Goal: Task Accomplishment & Management: Use online tool/utility

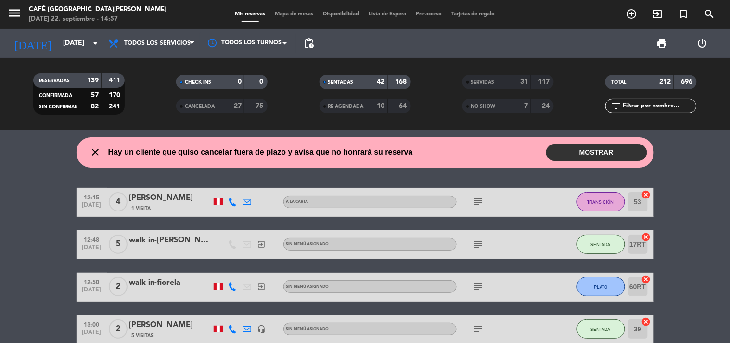
click at [498, 80] on div "SERVIDAS" at bounding box center [487, 82] width 44 height 11
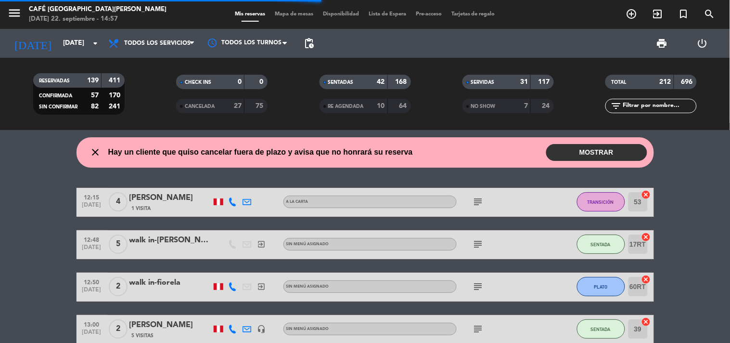
click at [640, 106] on input "text" at bounding box center [659, 106] width 75 height 11
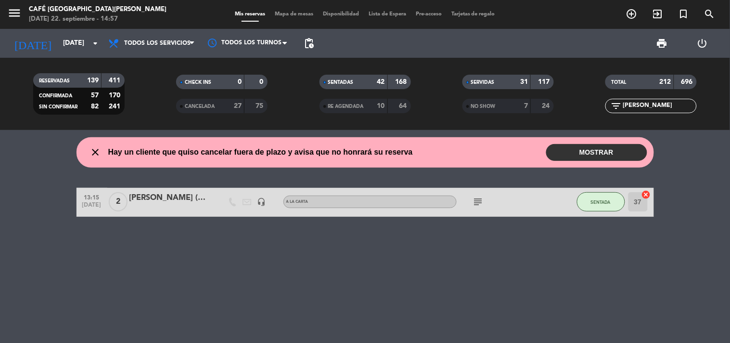
type input "[PERSON_NAME]"
click at [175, 197] on div "[PERSON_NAME] (Museo)" at bounding box center [170, 198] width 82 height 13
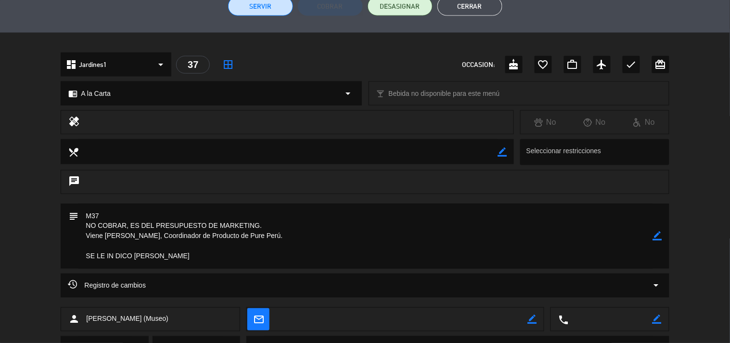
scroll to position [191, 0]
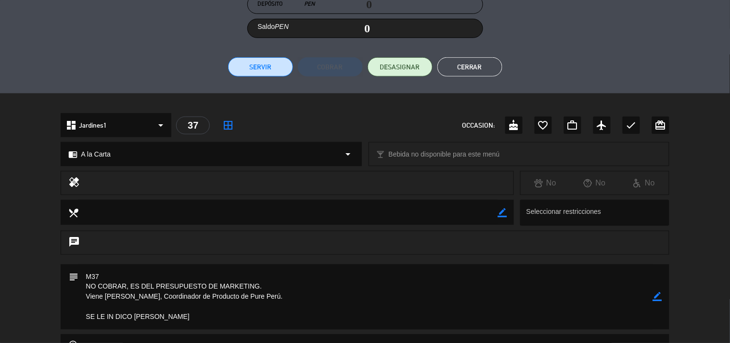
click at [460, 66] on button "Cerrar" at bounding box center [469, 66] width 65 height 19
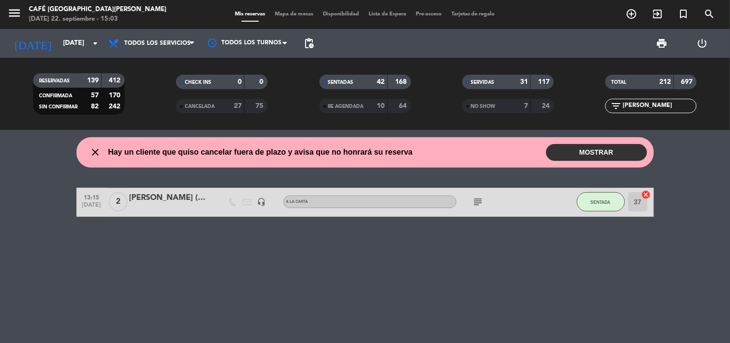
drag, startPoint x: 656, startPoint y: 109, endPoint x: 563, endPoint y: 116, distance: 93.2
click at [563, 116] on div "RESERVADAS 139 412 CONFIRMADA 57 170 SIN CONFIRMAR 82 242 CHECK INS 0 0 CANCELA…" at bounding box center [365, 93] width 730 height 53
click at [141, 203] on div "AyK" at bounding box center [170, 198] width 82 height 13
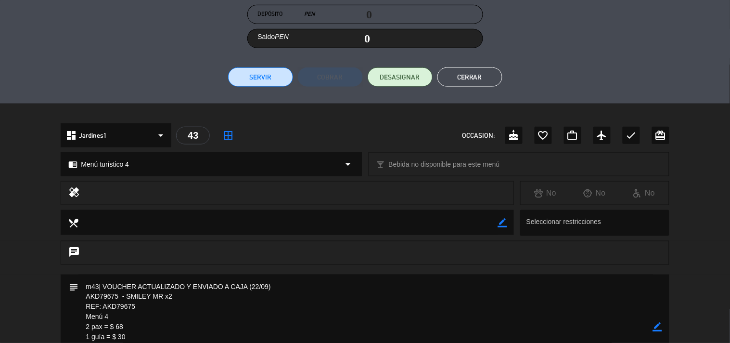
scroll to position [320, 0]
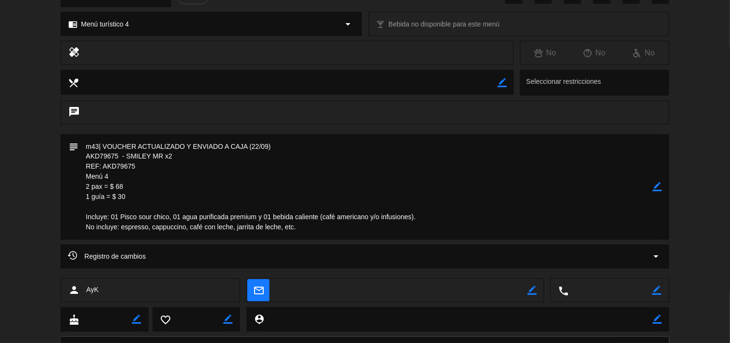
drag, startPoint x: 141, startPoint y: 162, endPoint x: 77, endPoint y: 169, distance: 64.4
click at [77, 169] on div "subject border_color" at bounding box center [365, 186] width 608 height 105
click at [251, 178] on textarea at bounding box center [365, 186] width 574 height 105
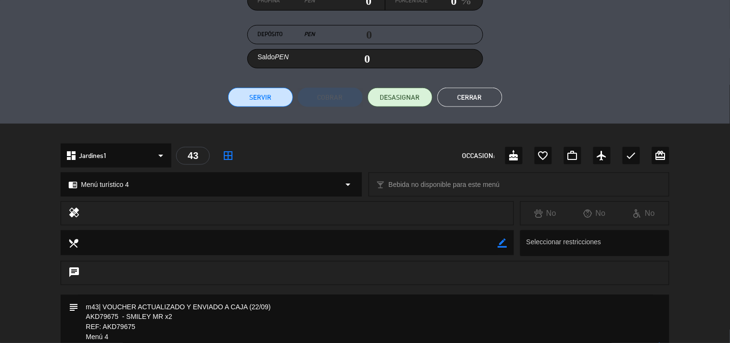
click at [460, 102] on button "Cerrar" at bounding box center [469, 97] width 65 height 19
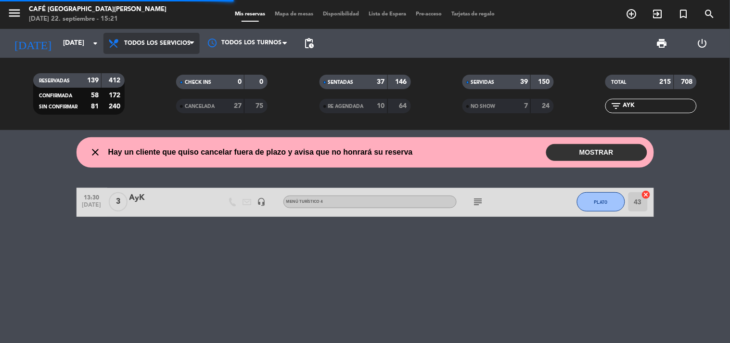
click at [166, 37] on span "Todos los servicios" at bounding box center [151, 43] width 96 height 21
click at [160, 47] on span "Todos los servicios" at bounding box center [151, 43] width 96 height 21
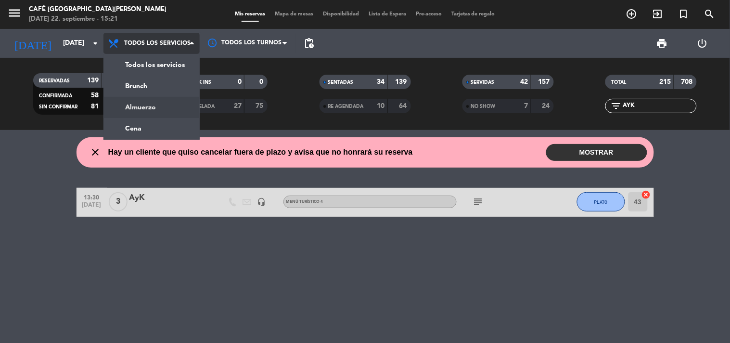
click at [162, 109] on div "menu Café Museo [PERSON_NAME] [DATE] 22. septiembre - 15:21 Mis reservas Mapa d…" at bounding box center [365, 65] width 730 height 130
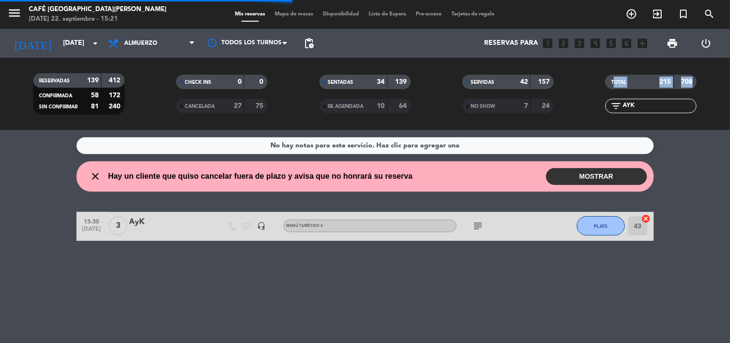
drag, startPoint x: 632, startPoint y: 100, endPoint x: 585, endPoint y: 95, distance: 47.9
click at [588, 95] on div "TOTAL 215 708 filter_list AYK" at bounding box center [651, 93] width 143 height 53
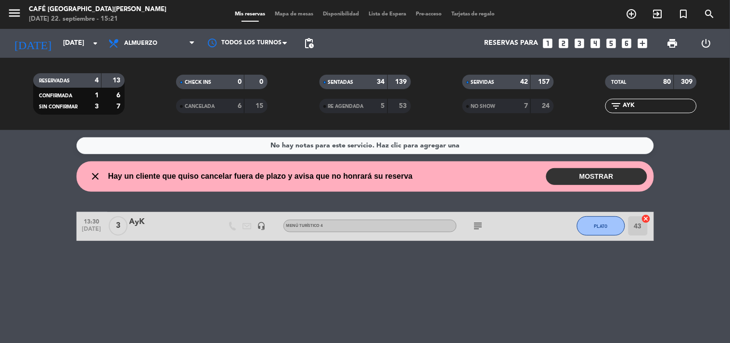
click at [647, 108] on input "AYK" at bounding box center [659, 106] width 75 height 11
drag, startPoint x: 647, startPoint y: 108, endPoint x: 610, endPoint y: 104, distance: 36.8
click at [611, 104] on div "filter_list AYK" at bounding box center [650, 106] width 91 height 14
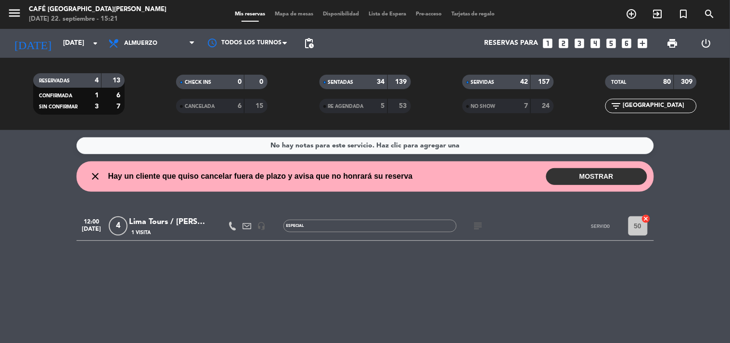
type input "[GEOGRAPHIC_DATA]"
click at [205, 102] on div "CANCELADA" at bounding box center [201, 106] width 44 height 11
click at [338, 113] on div "RE AGENDADA 5 53" at bounding box center [365, 106] width 91 height 14
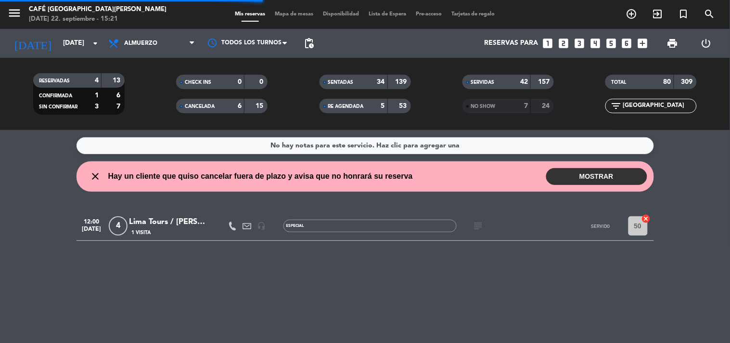
click at [509, 107] on div "7" at bounding box center [518, 106] width 19 height 11
click at [289, 2] on div "menu Café Museo [PERSON_NAME] [DATE] 22. septiembre - 15:21 Mis reservas Mapa d…" at bounding box center [365, 14] width 730 height 29
drag, startPoint x: 280, startPoint y: 29, endPoint x: 279, endPoint y: 20, distance: 8.7
click at [280, 29] on div "Todos los turnos" at bounding box center [248, 43] width 96 height 29
click at [279, 15] on span "Mapa de mesas" at bounding box center [294, 14] width 48 height 5
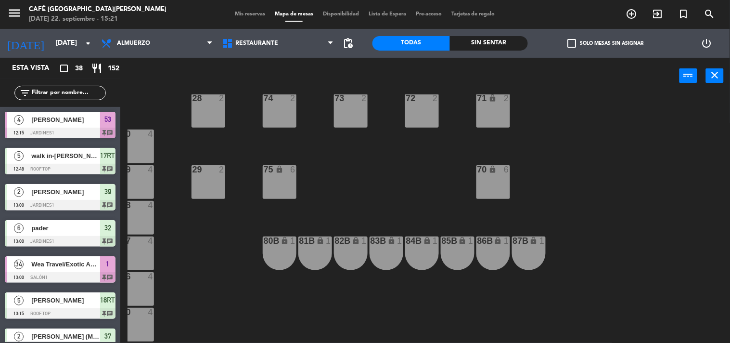
scroll to position [427, 80]
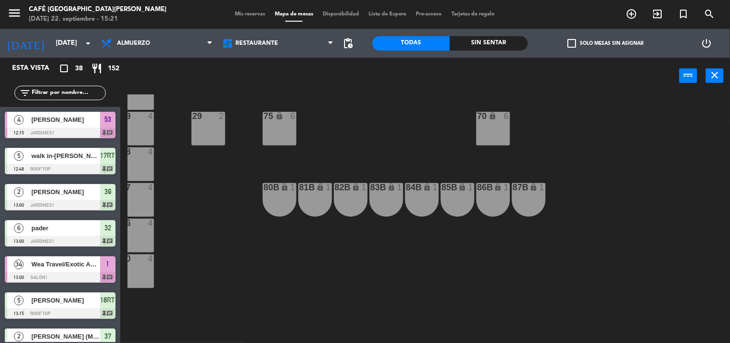
click at [416, 193] on div "84B lock 1" at bounding box center [422, 200] width 34 height 34
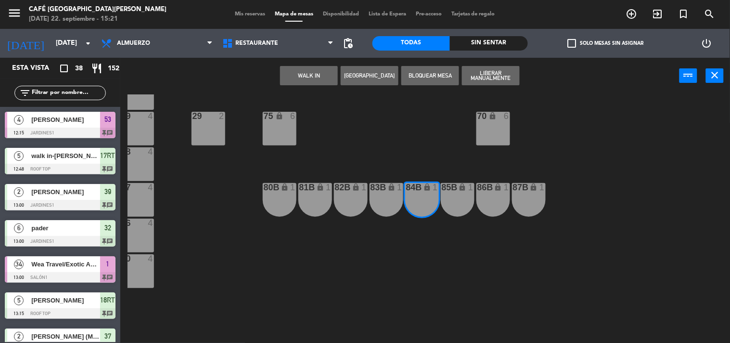
click at [257, 10] on div "Mis reservas Mapa de mesas Disponibilidad Lista de Espera Pre-acceso Tarjetas d…" at bounding box center [365, 14] width 270 height 9
